Goal: Answer question/provide support: Share knowledge or assist other users

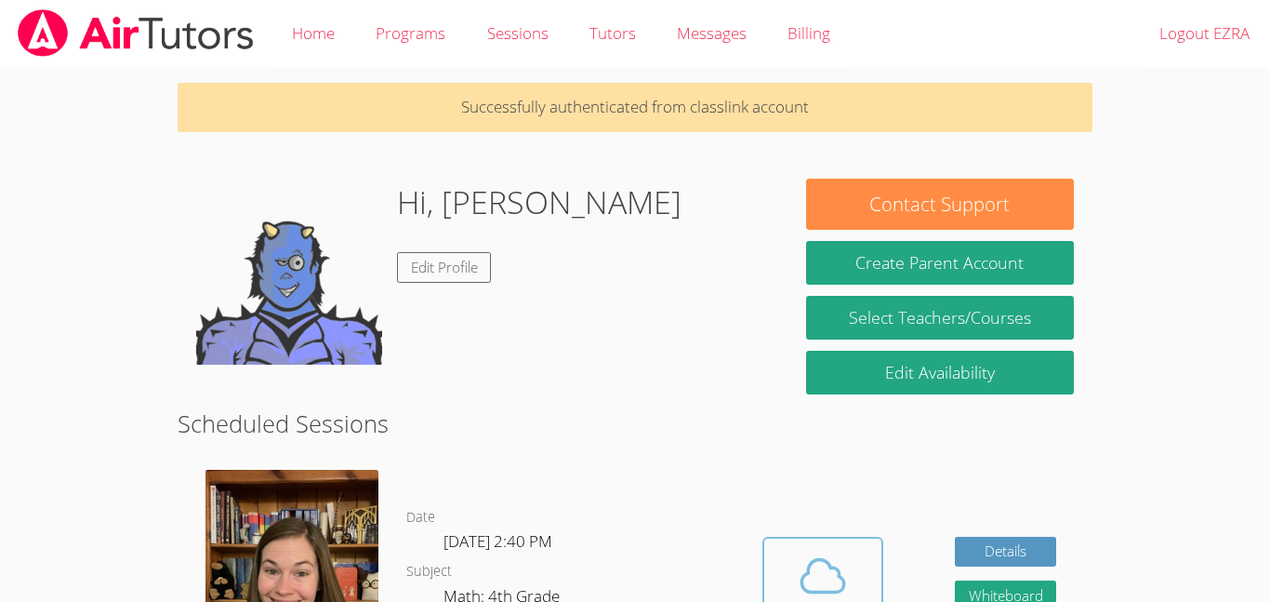
click at [799, 552] on icon at bounding box center [823, 576] width 52 height 52
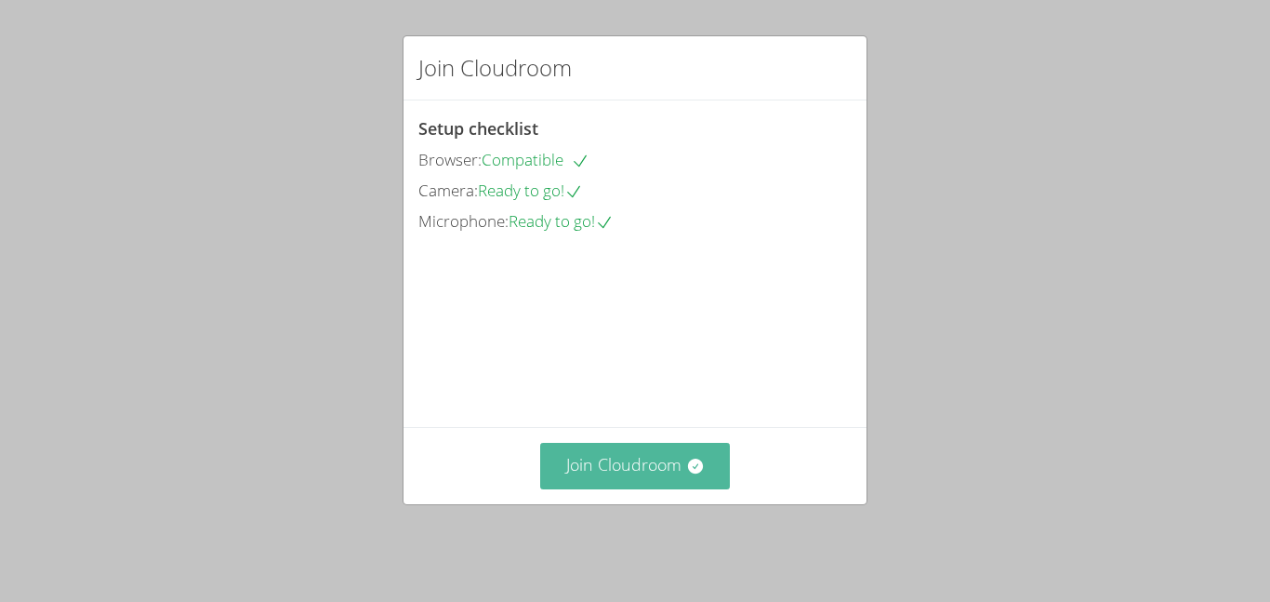
click at [666, 488] on button "Join Cloudroom" at bounding box center [635, 466] width 191 height 46
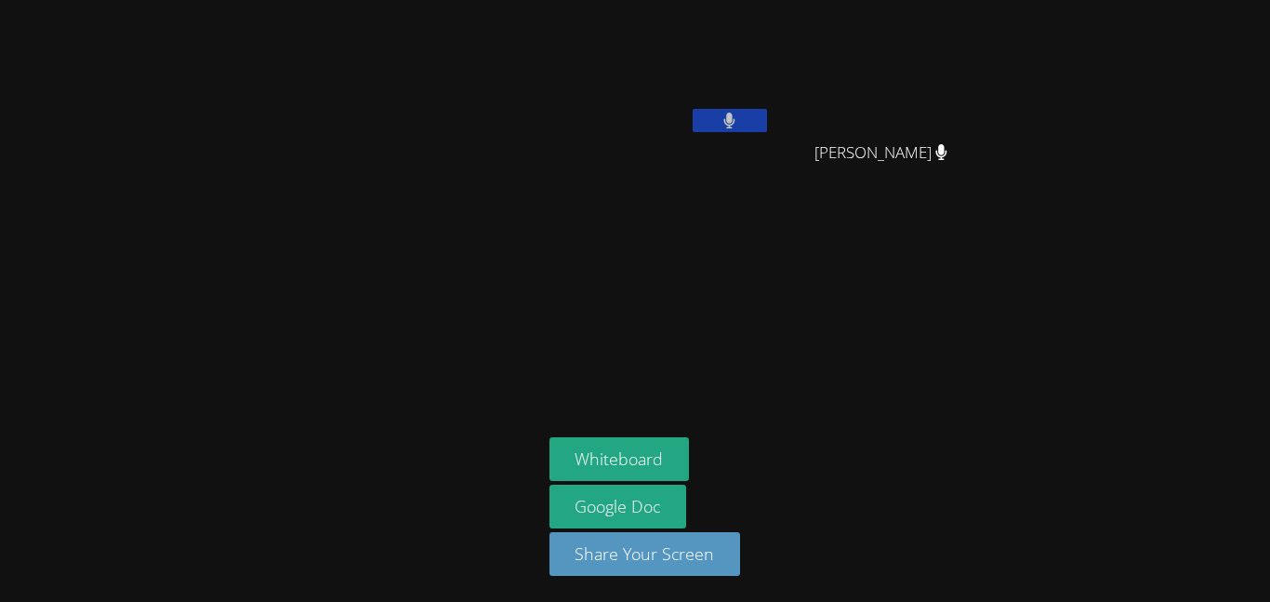
click at [830, 147] on span "[PERSON_NAME]" at bounding box center [881, 152] width 133 height 27
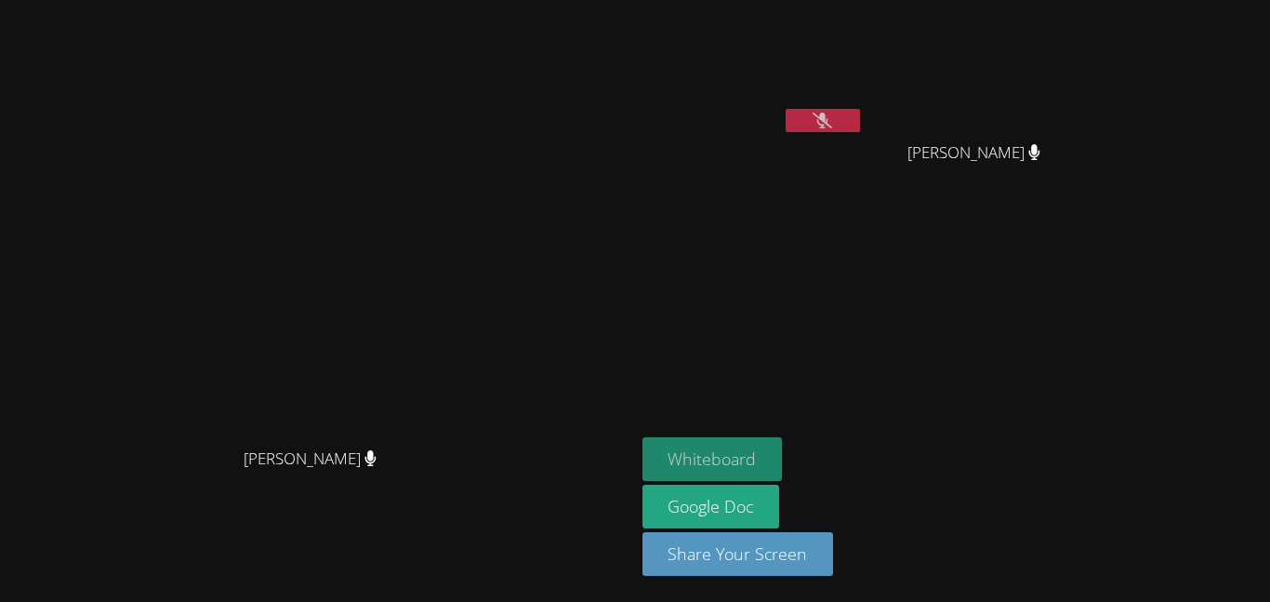
click at [783, 457] on button "Whiteboard" at bounding box center [713, 459] width 140 height 44
click at [872, 292] on aside "[PERSON_NAME] [PERSON_NAME] [PERSON_NAME] Whiteboard Google Doc Share Your Scre…" at bounding box center [867, 301] width 465 height 602
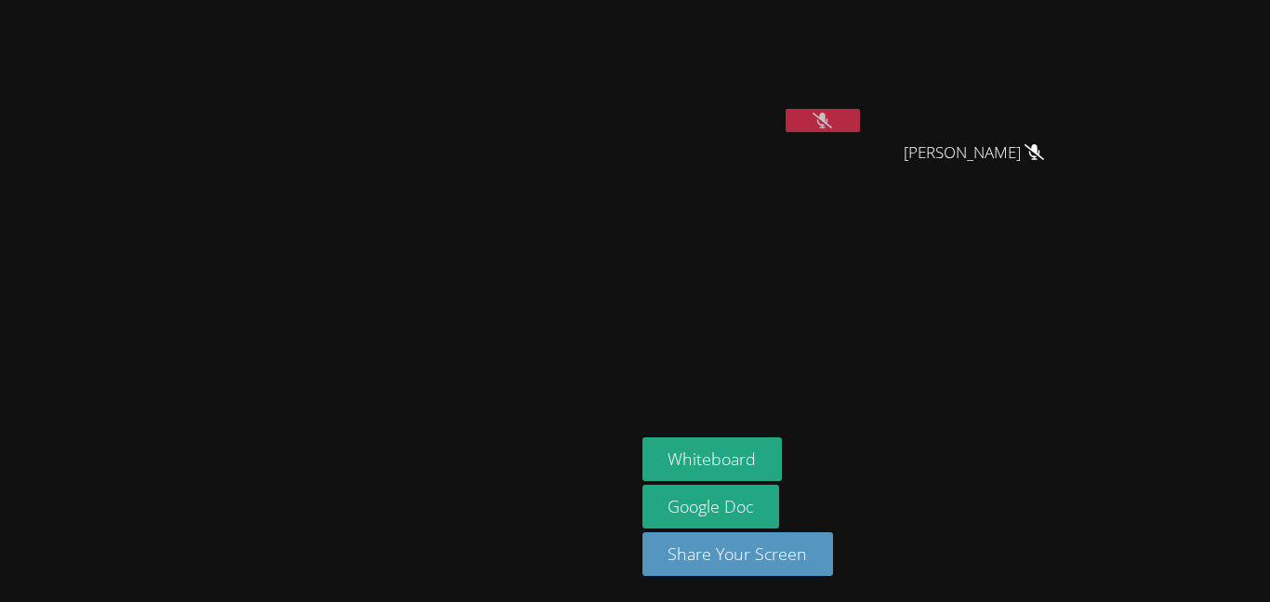
click at [832, 122] on icon at bounding box center [823, 121] width 20 height 16
click at [783, 448] on button "Whiteboard" at bounding box center [713, 459] width 140 height 44
click at [1040, 326] on aside "[PERSON_NAME] [PERSON_NAME] [PERSON_NAME] Whiteboard Google Doc Share Your Scre…" at bounding box center [867, 301] width 465 height 602
click at [832, 120] on icon at bounding box center [823, 121] width 20 height 16
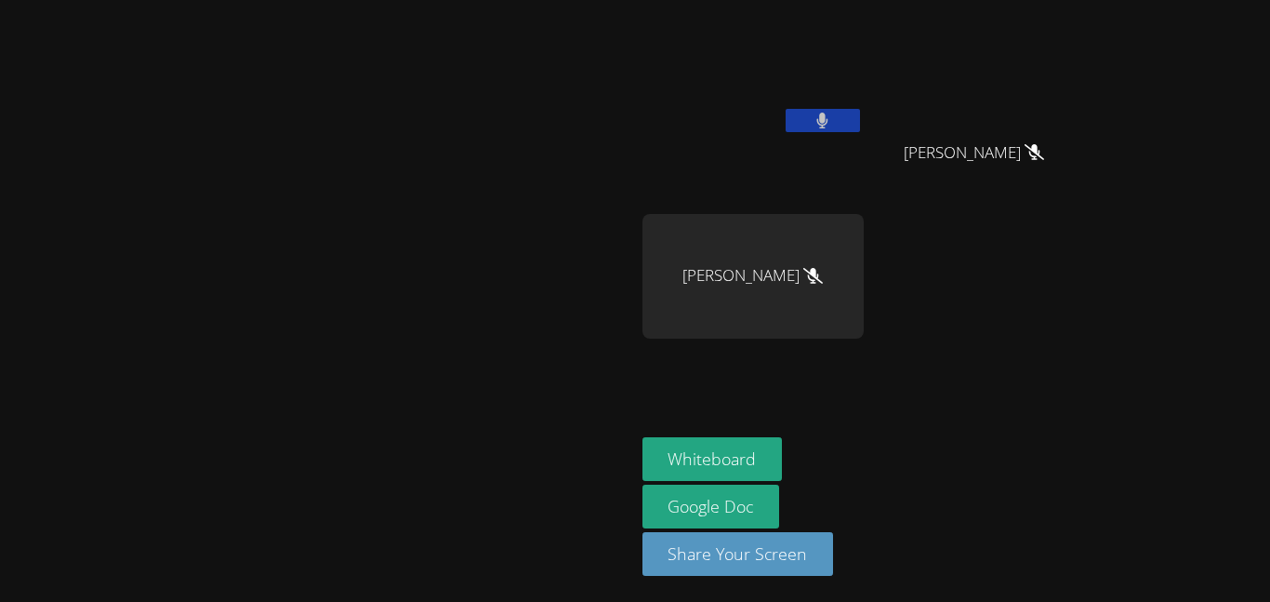
click at [786, 109] on button at bounding box center [823, 120] width 74 height 23
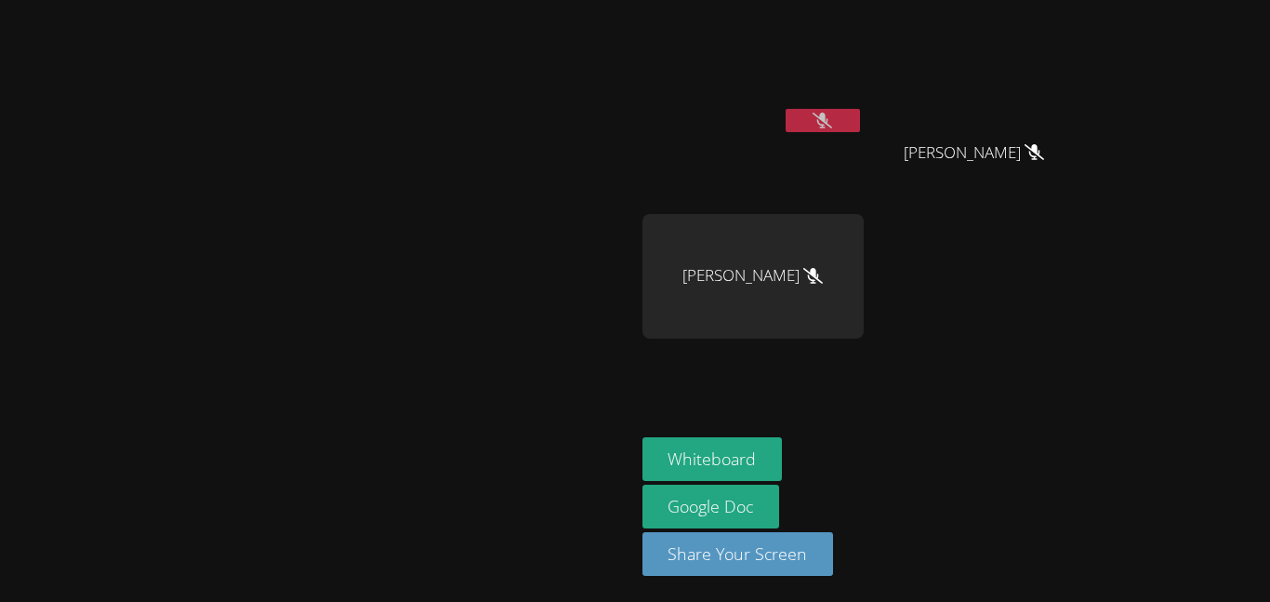
click at [786, 109] on button at bounding box center [823, 120] width 74 height 23
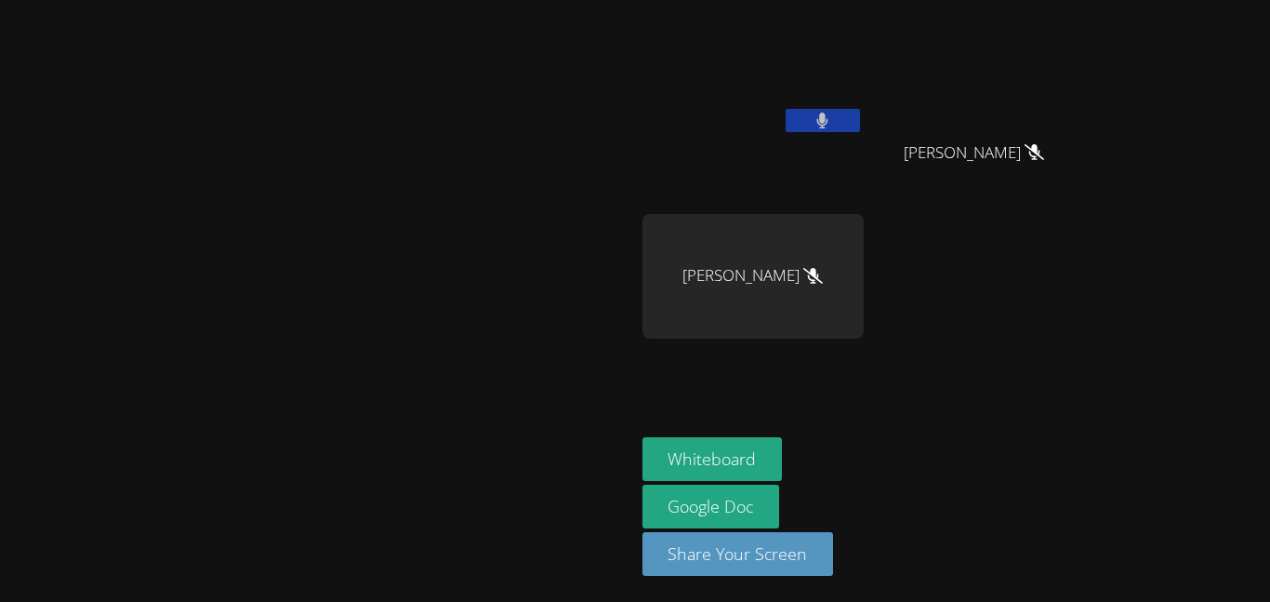
click at [786, 109] on button at bounding box center [823, 120] width 74 height 23
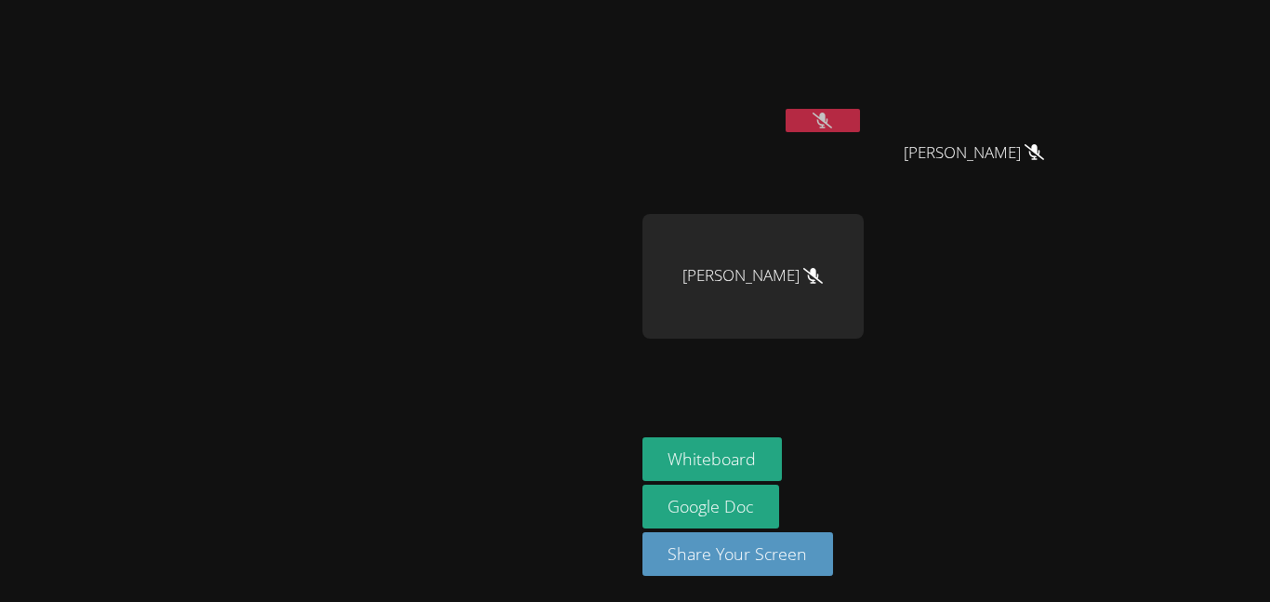
click at [786, 109] on button at bounding box center [823, 120] width 74 height 23
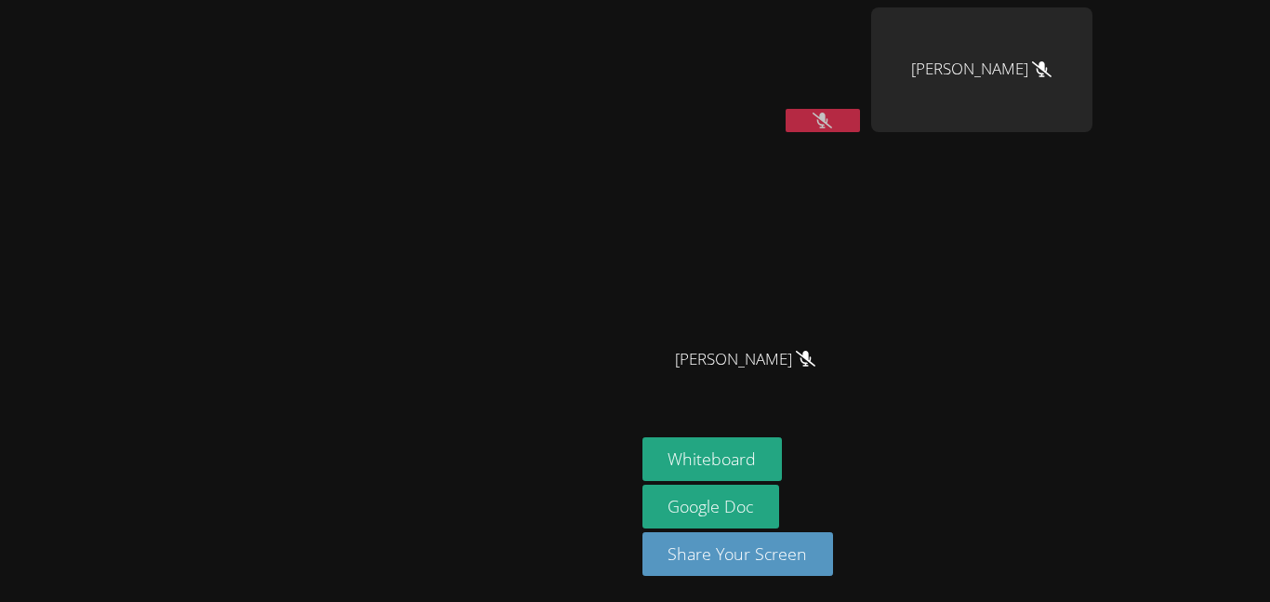
click at [832, 125] on icon at bounding box center [823, 121] width 20 height 16
click at [829, 117] on icon at bounding box center [822, 121] width 11 height 16
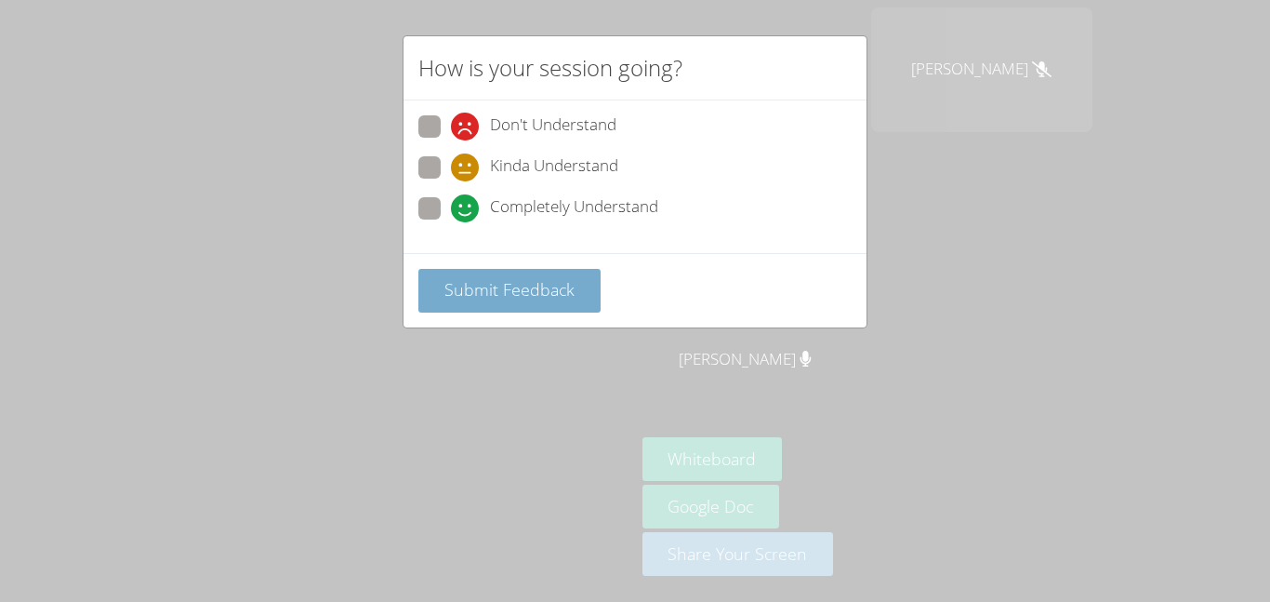
click at [516, 289] on span "Submit Feedback" at bounding box center [509, 289] width 130 height 22
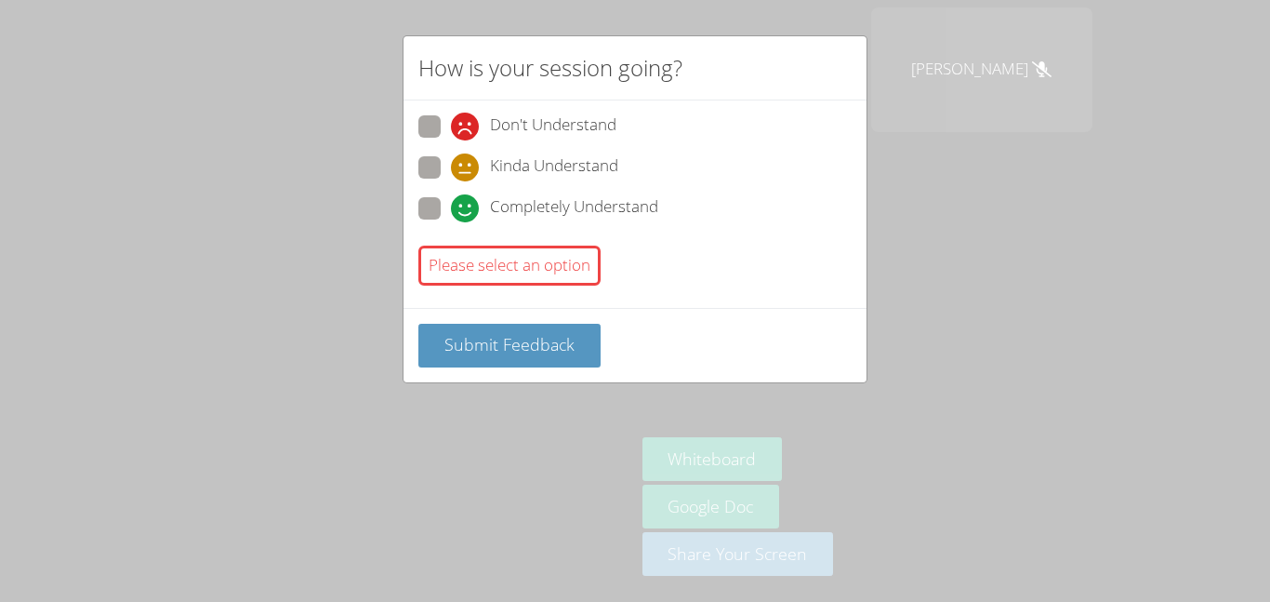
click at [451, 222] on span at bounding box center [451, 222] width 0 height 0
click at [451, 197] on input "Completely Understand" at bounding box center [459, 205] width 16 height 16
radio input "true"
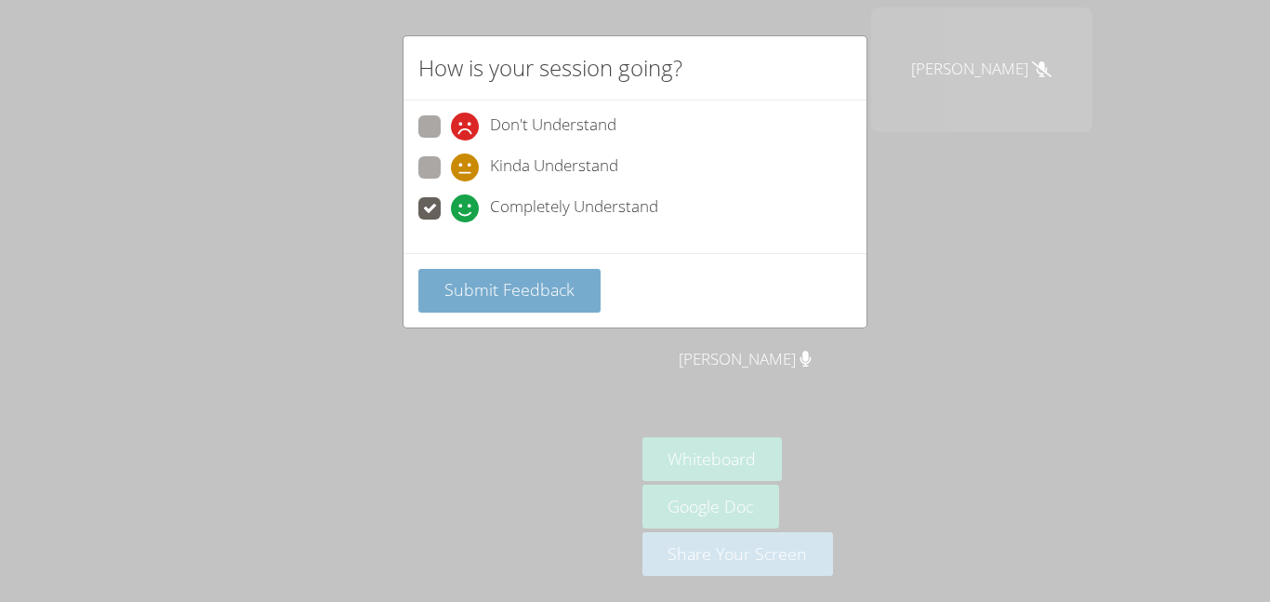
click at [482, 311] on button "Submit Feedback" at bounding box center [509, 291] width 182 height 44
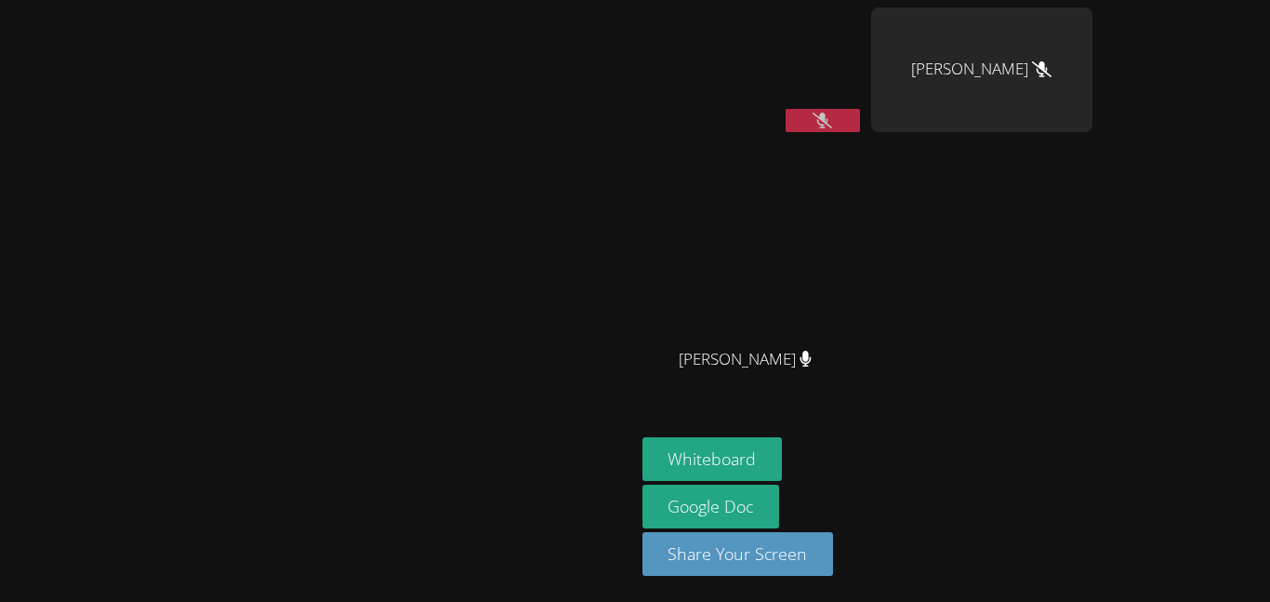
click at [178, 89] on video at bounding box center [317, 263] width 279 height 349
click at [783, 466] on button "Whiteboard" at bounding box center [713, 459] width 140 height 44
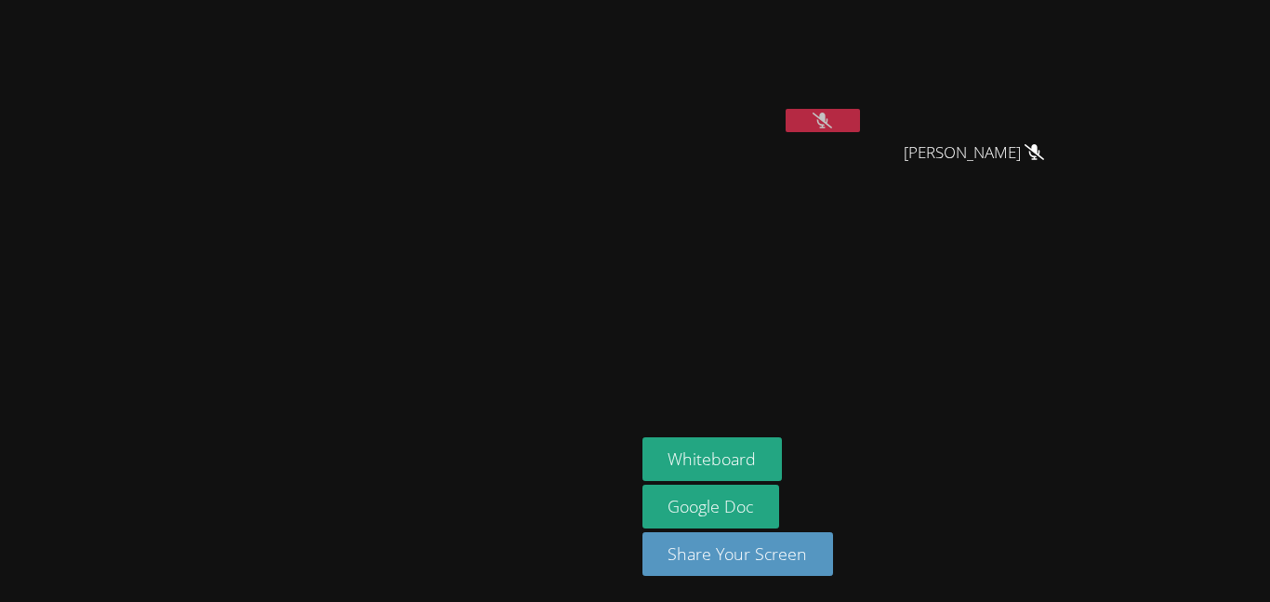
click at [860, 109] on button at bounding box center [823, 120] width 74 height 23
click at [832, 113] on icon at bounding box center [823, 121] width 20 height 16
click at [860, 111] on button at bounding box center [823, 120] width 74 height 23
click at [860, 113] on button at bounding box center [823, 120] width 74 height 23
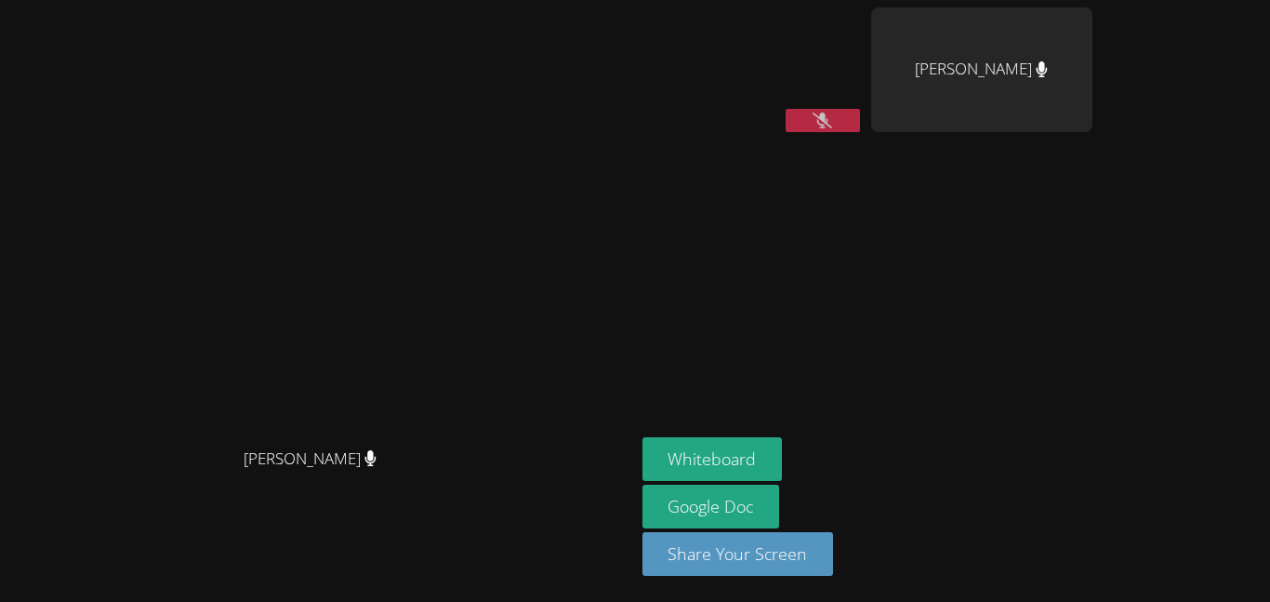
click at [832, 113] on icon at bounding box center [823, 121] width 20 height 16
